Goal: Task Accomplishment & Management: Use online tool/utility

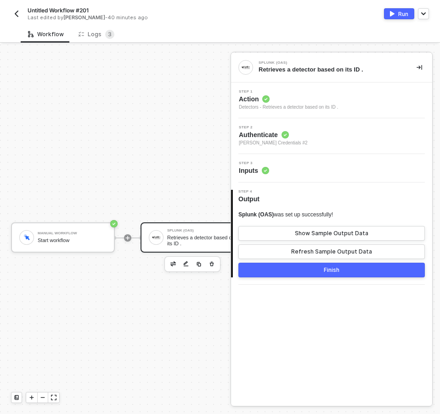
scroll to position [24, 0]
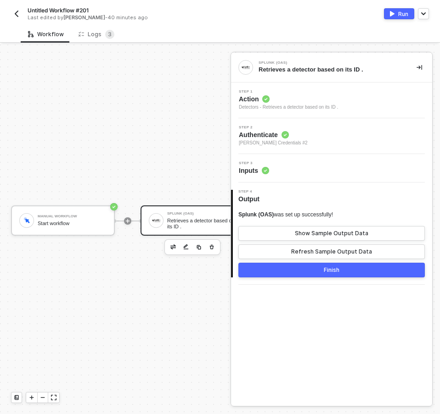
click at [12, 15] on button "button" at bounding box center [16, 13] width 11 height 11
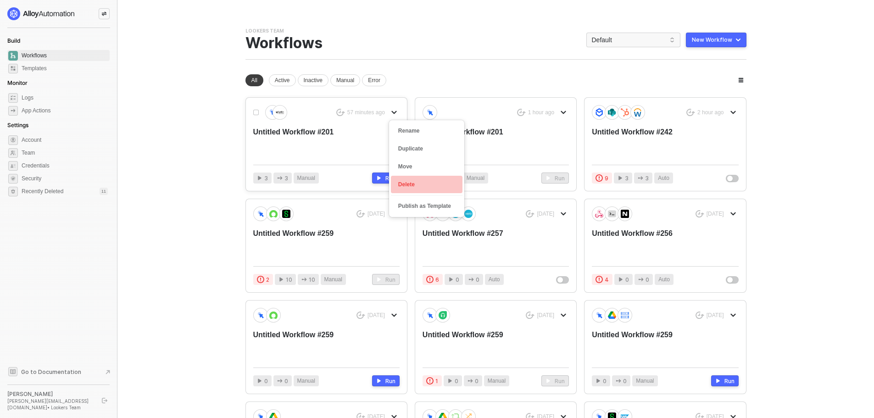
click at [416, 190] on li "Delete" at bounding box center [427, 185] width 72 height 18
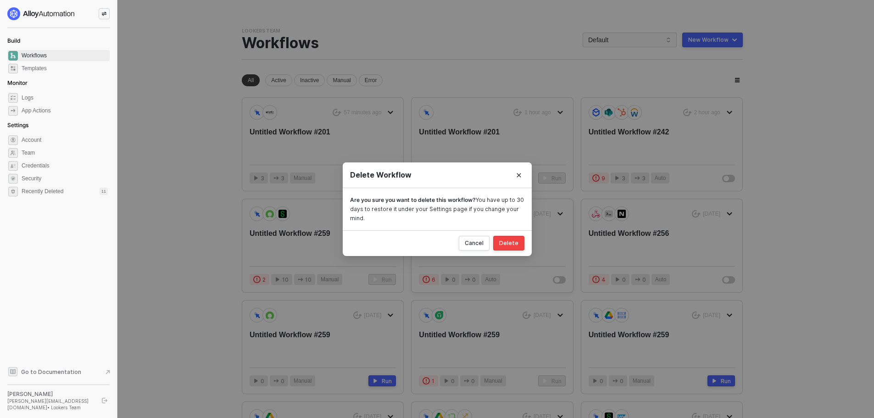
click at [432, 242] on div "Delete" at bounding box center [508, 243] width 19 height 7
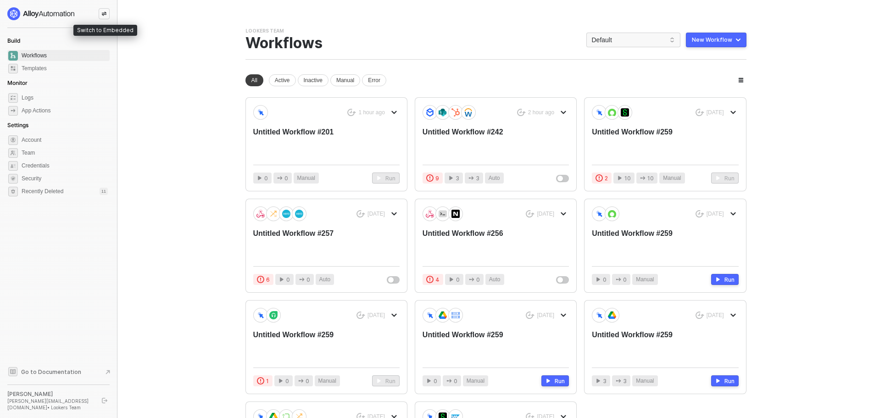
click at [104, 17] on div at bounding box center [104, 13] width 11 height 11
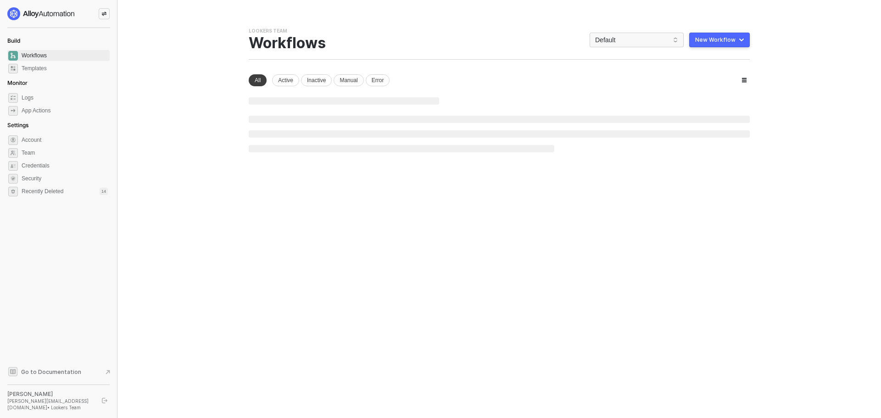
click at [740, 41] on button "New Workflow" at bounding box center [719, 40] width 61 height 15
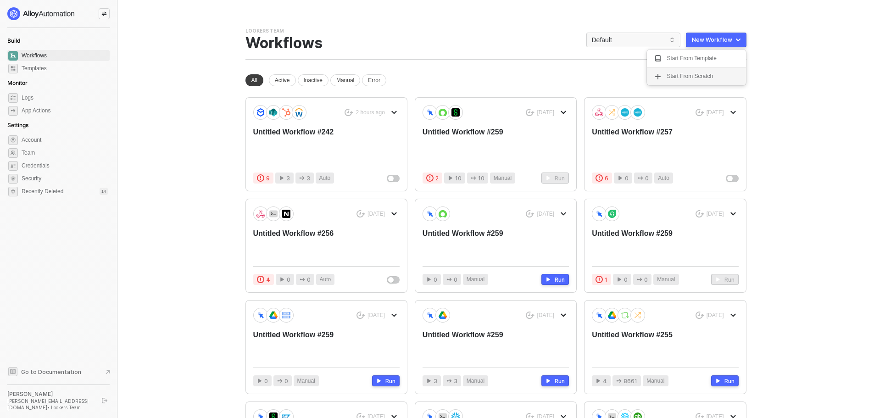
click at [719, 75] on div "Start From Scratch" at bounding box center [696, 76] width 84 height 9
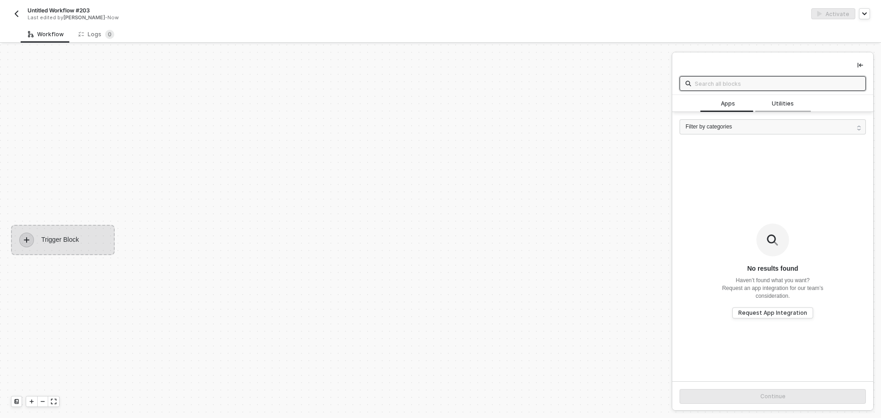
scroll to position [17, 0]
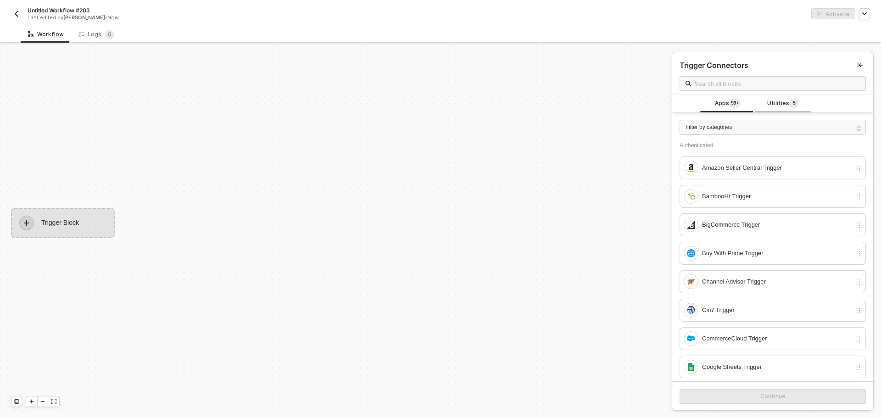
click at [771, 108] on span "Utilities 5" at bounding box center [782, 104] width 31 height 10
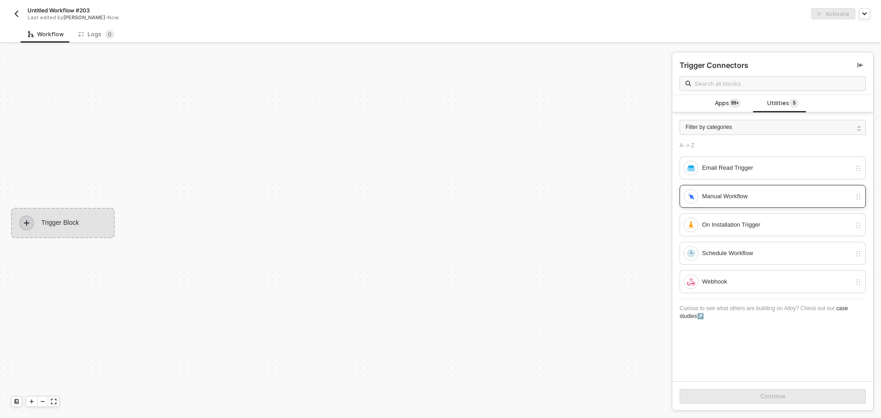
click at [729, 192] on div "Manual Workflow" at bounding box center [776, 196] width 149 height 10
click at [786, 400] on button "Continue" at bounding box center [773, 396] width 186 height 15
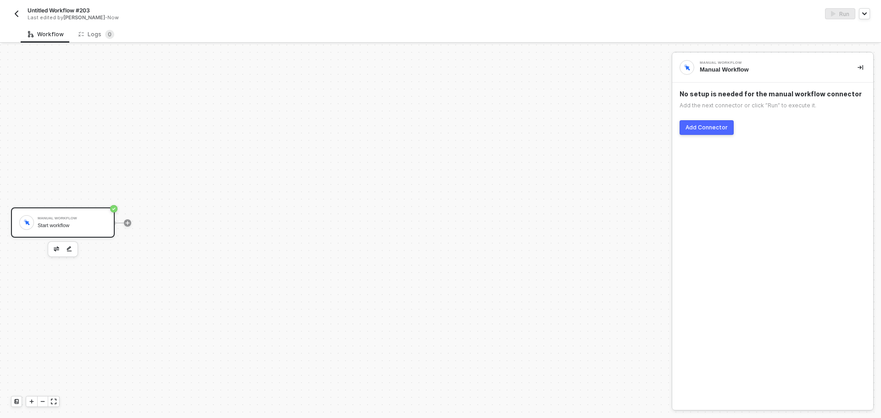
click at [702, 130] on div "Add Connector" at bounding box center [707, 127] width 42 height 7
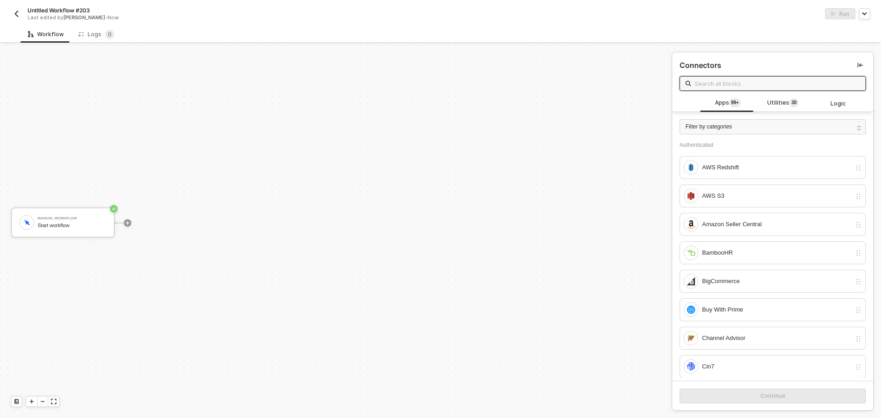
click at [752, 84] on input "text" at bounding box center [777, 83] width 165 height 10
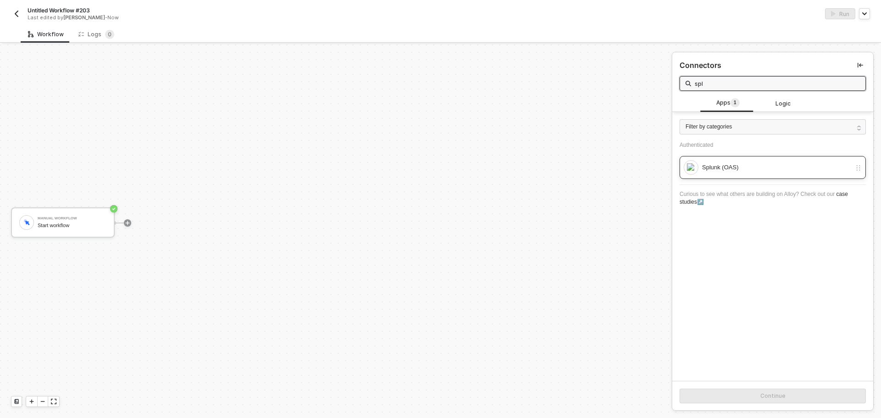
type input "spl"
click at [783, 177] on div "Splunk (OAS)" at bounding box center [773, 167] width 186 height 23
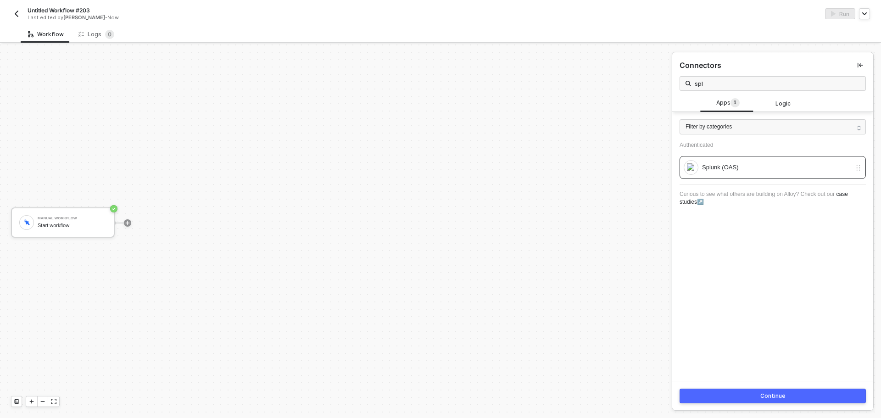
click at [768, 393] on div "Continue" at bounding box center [772, 395] width 25 height 7
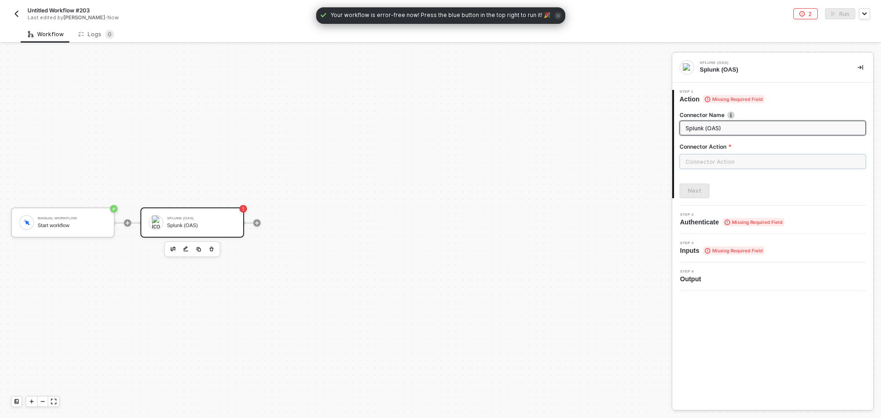
click at [782, 161] on input "text" at bounding box center [773, 161] width 186 height 15
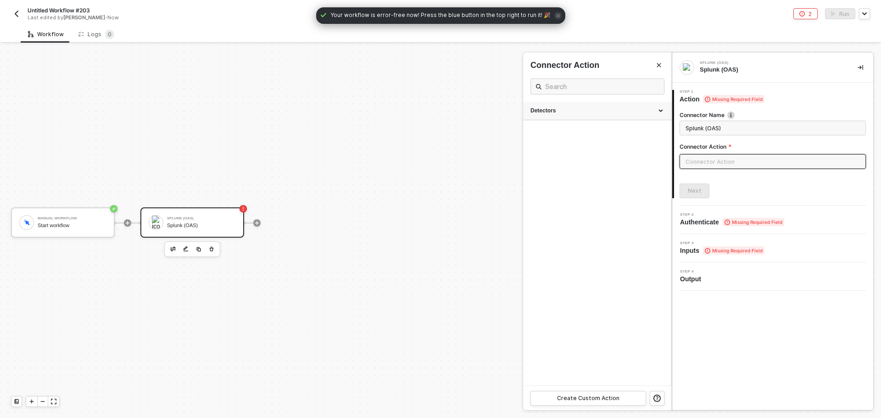
click at [600, 105] on div "Detectors" at bounding box center [597, 111] width 148 height 18
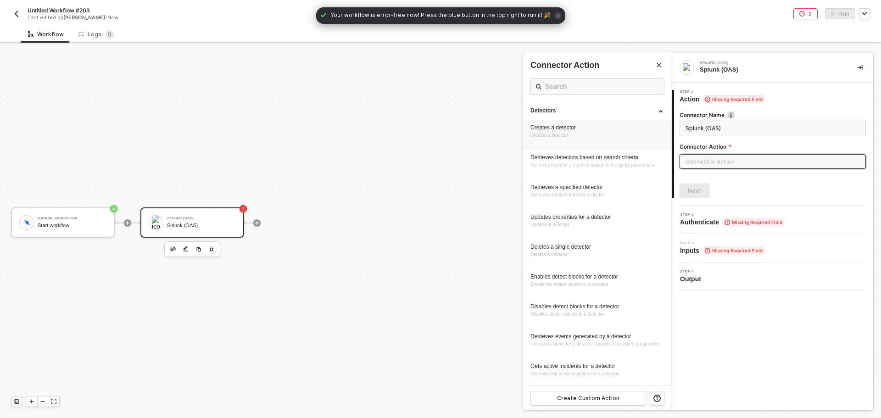
click at [583, 133] on div "Creates a detector Creates a detector ." at bounding box center [598, 135] width 134 height 22
type input "Creates a detector."
type input "Detectors - Creates a detector"
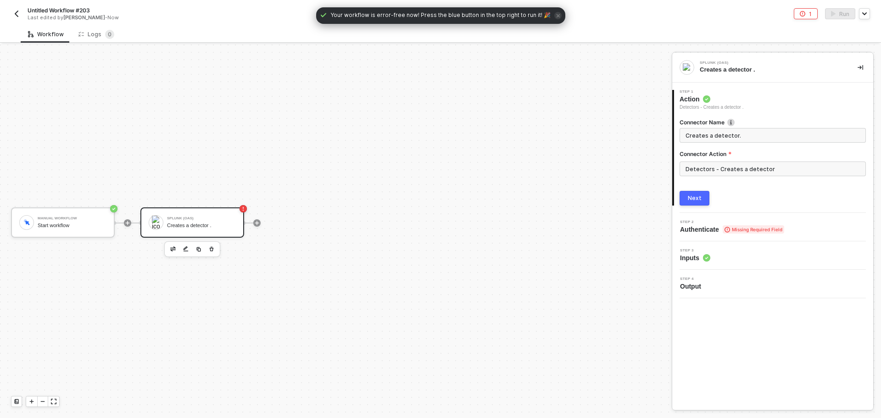
click at [698, 199] on div "Next" at bounding box center [695, 198] width 14 height 7
type input "Creates a detector."
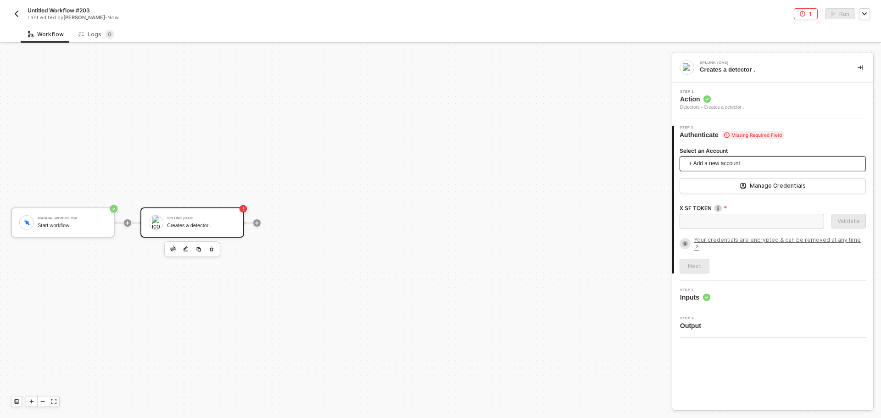
click at [719, 163] on span "+ Add a new account" at bounding box center [775, 163] width 172 height 15
click at [447, 255] on div "Manual Workflow Start workflow Splunk (OAS) Creates a detector ." at bounding box center [333, 223] width 667 height 391
click at [556, 140] on div "Manual Workflow Start workflow Splunk (OAS) Creates a detector ." at bounding box center [333, 223] width 667 height 391
click at [537, 151] on div "Manual Workflow Start workflow Splunk (OAS) Creates a detector ." at bounding box center [333, 223] width 667 height 391
click at [19, 12] on img "button" at bounding box center [16, 13] width 7 height 7
